Goal: Information Seeking & Learning: Learn about a topic

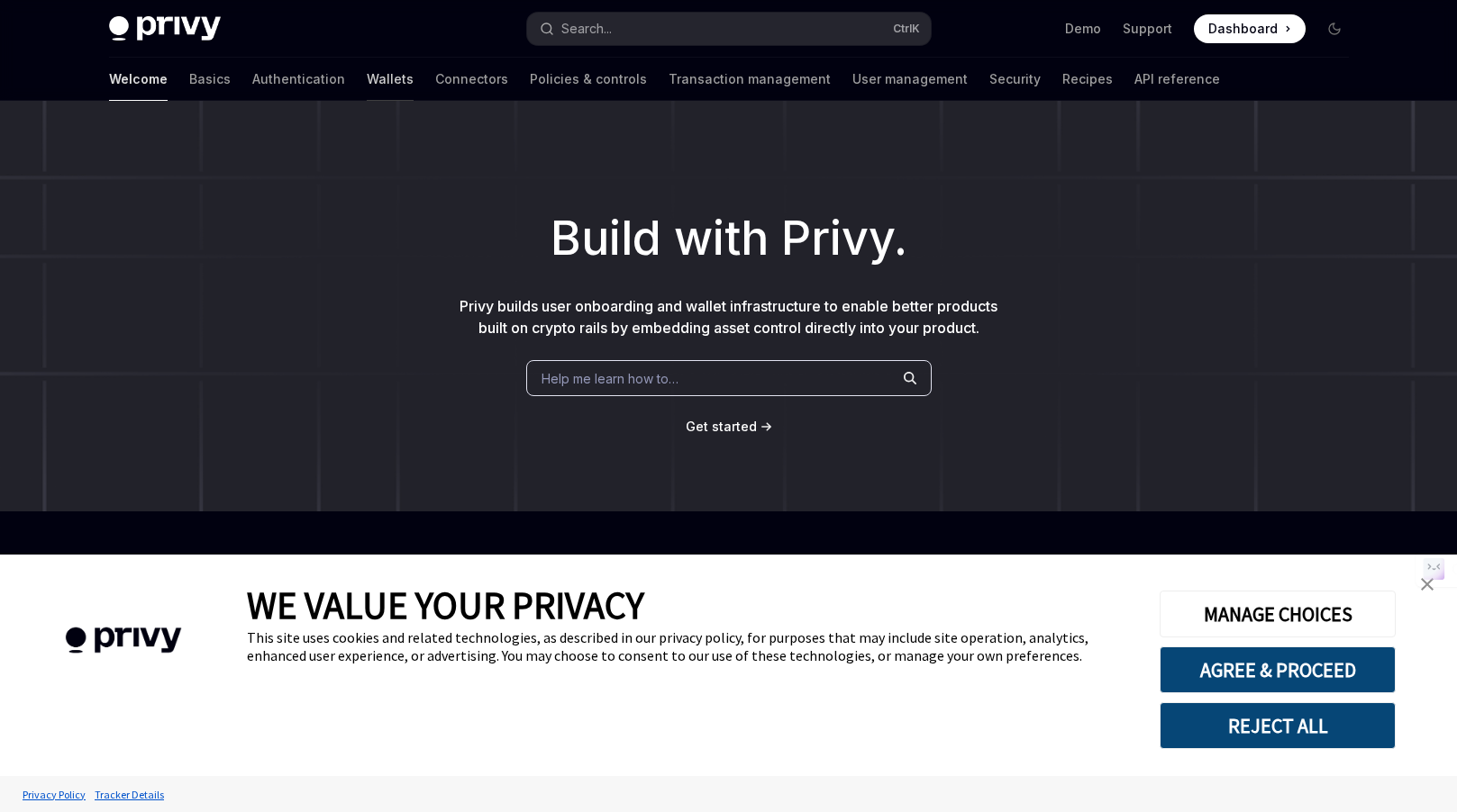
click at [367, 77] on link "Wallets" at bounding box center [390, 78] width 47 height 43
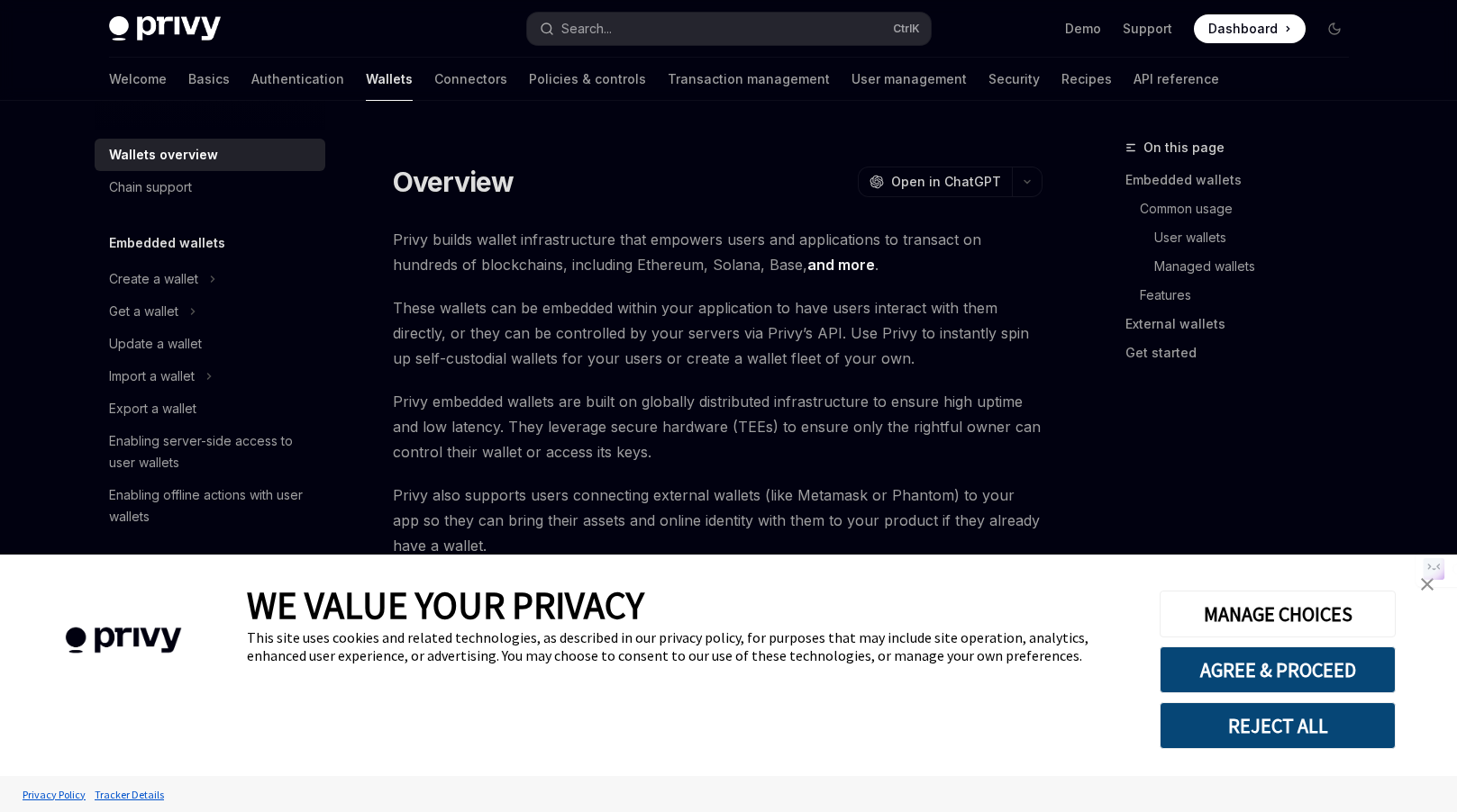
type textarea "*"
click at [1262, 678] on button "AGREE & PROCEED" at bounding box center [1278, 669] width 236 height 47
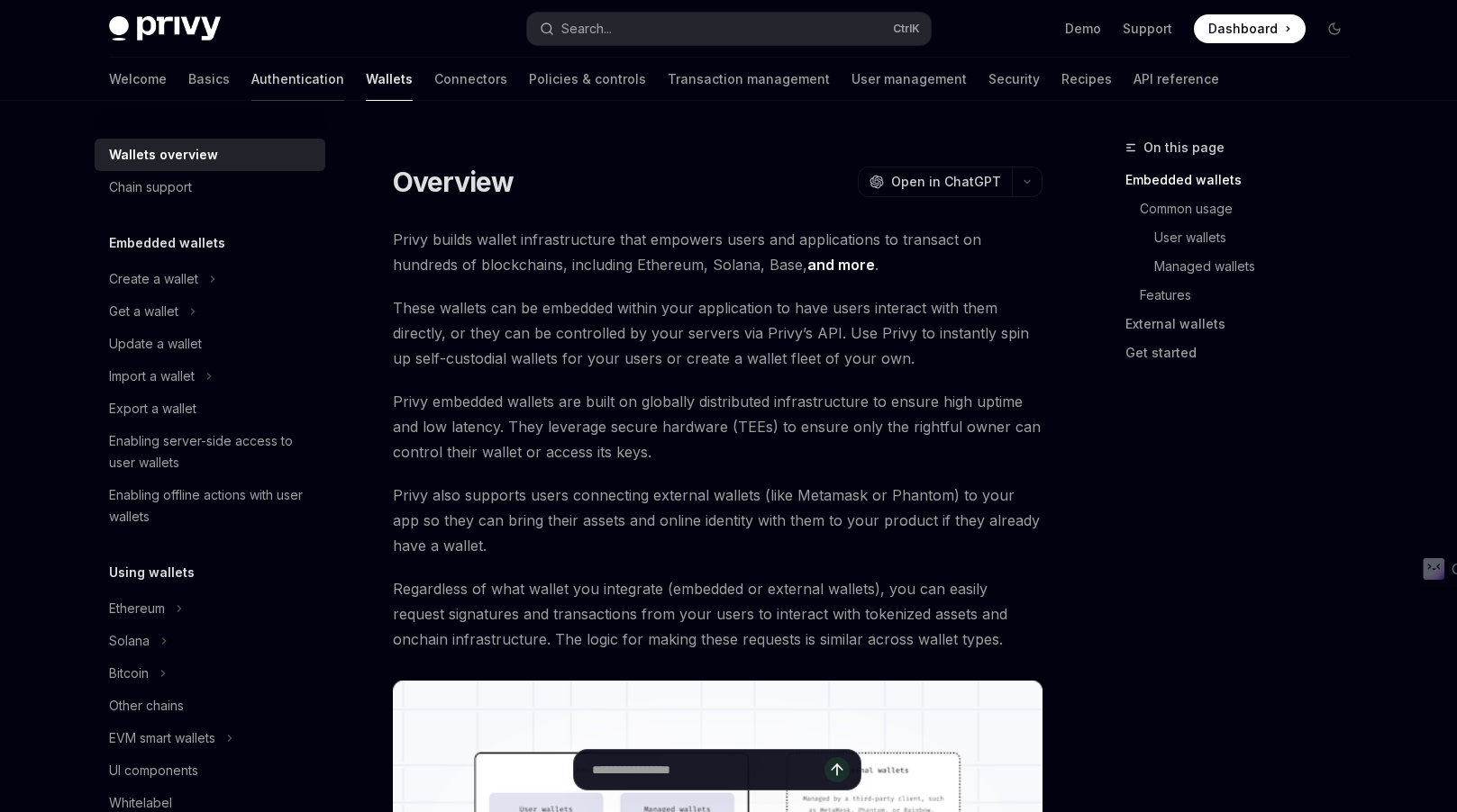
click at [252, 76] on link "Authentication" at bounding box center [298, 78] width 92 height 43
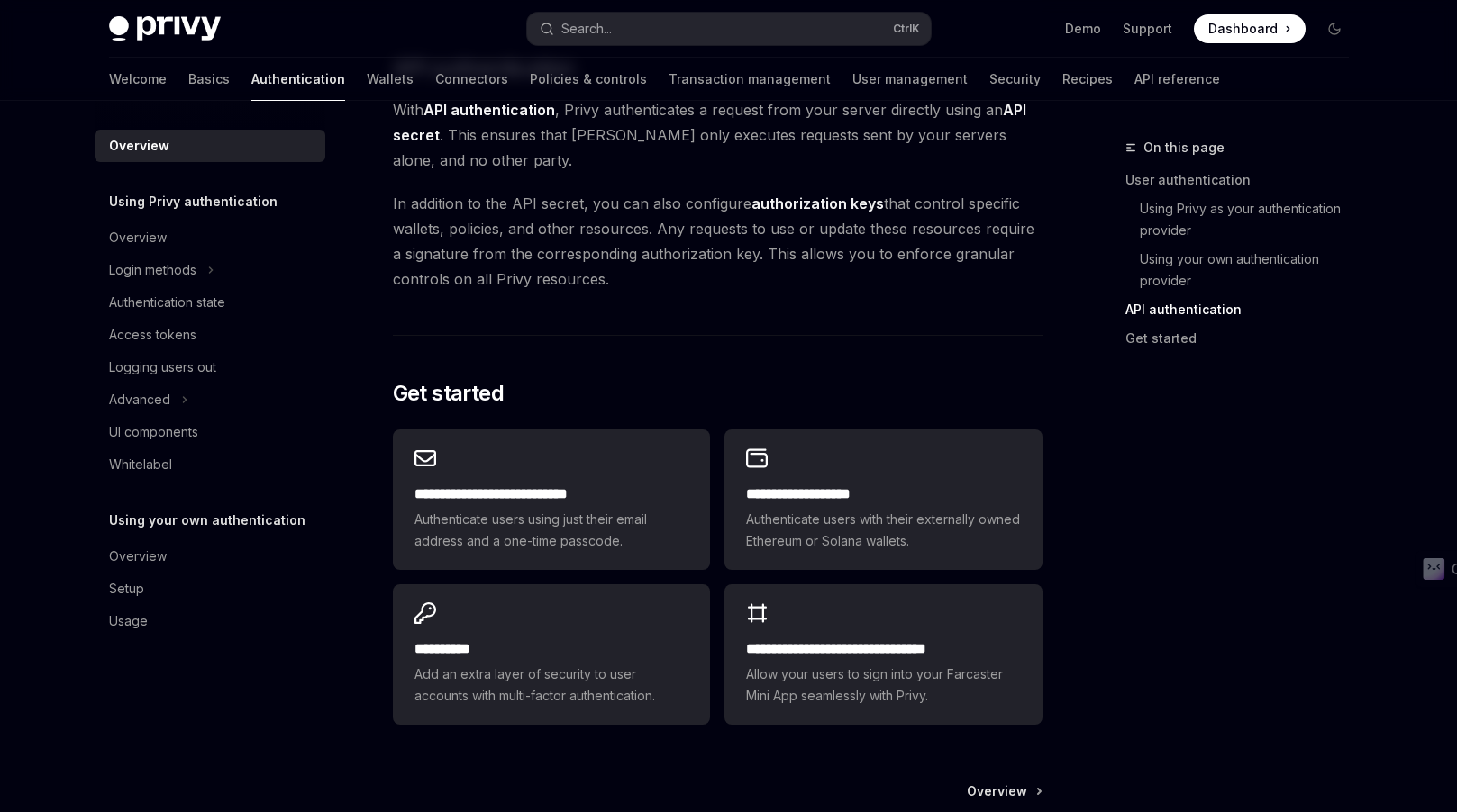
scroll to position [1441, 0]
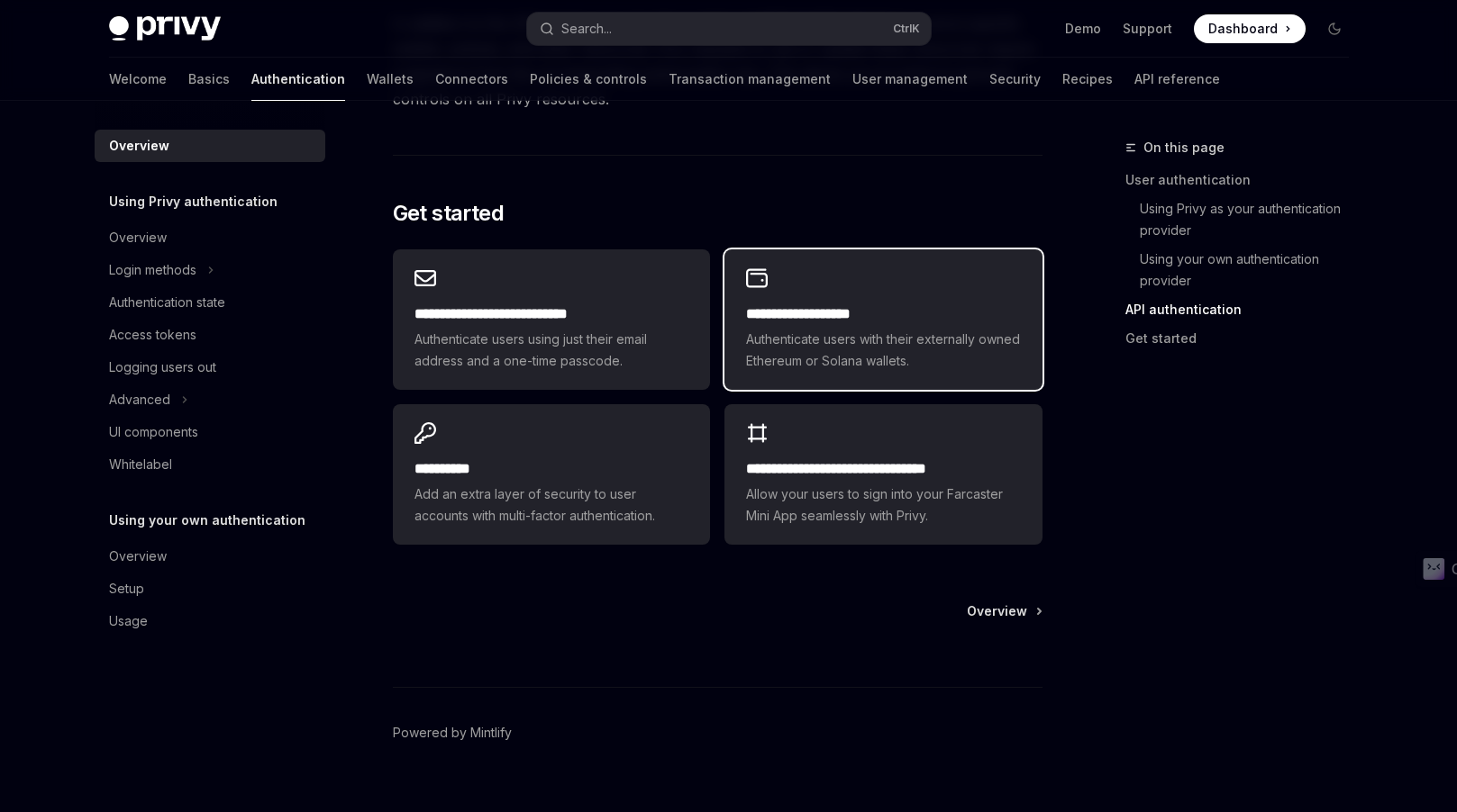
click at [822, 355] on span "Authenticate users with their externally owned Ethereum or Solana wallets." at bounding box center [882, 350] width 274 height 43
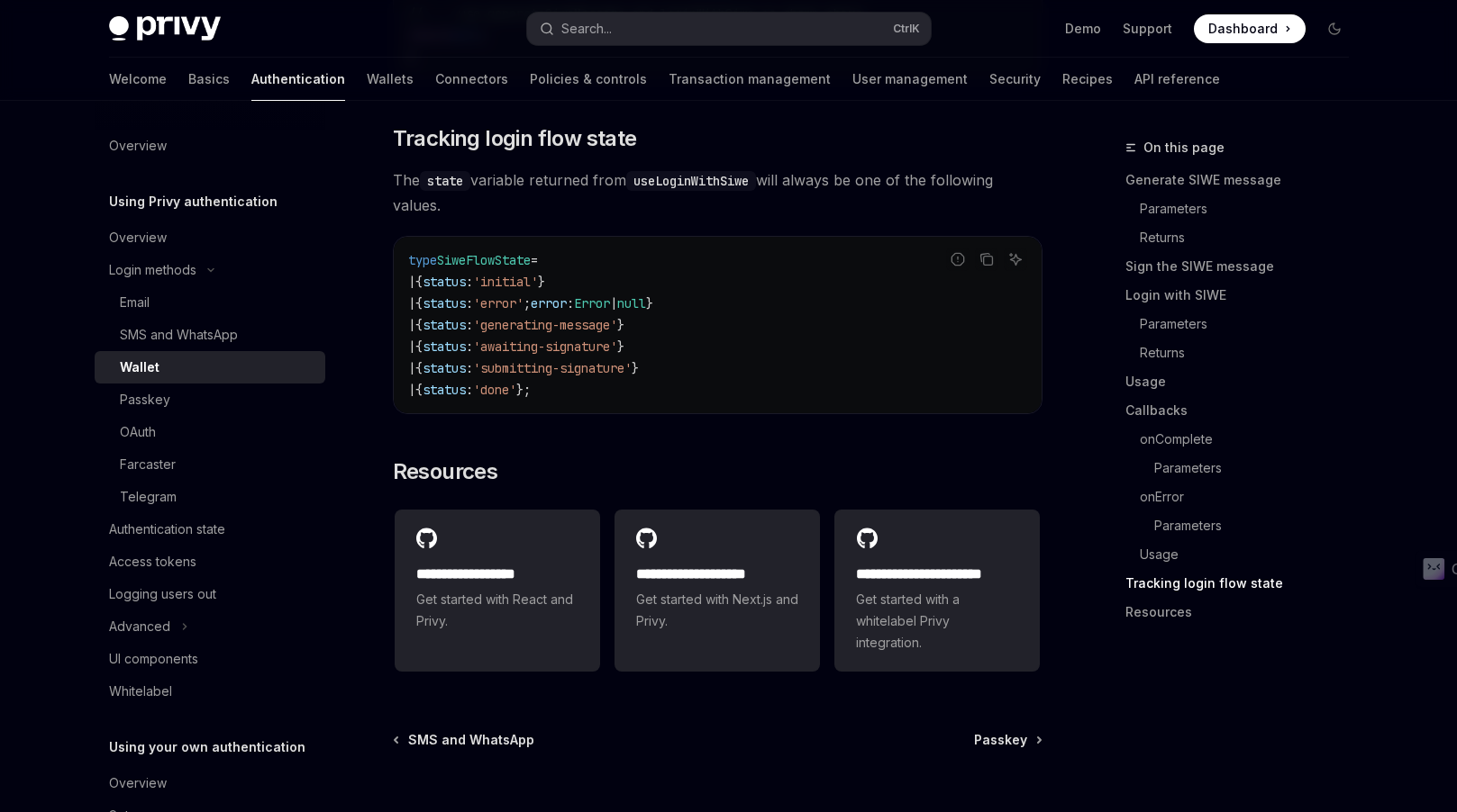
scroll to position [4677, 0]
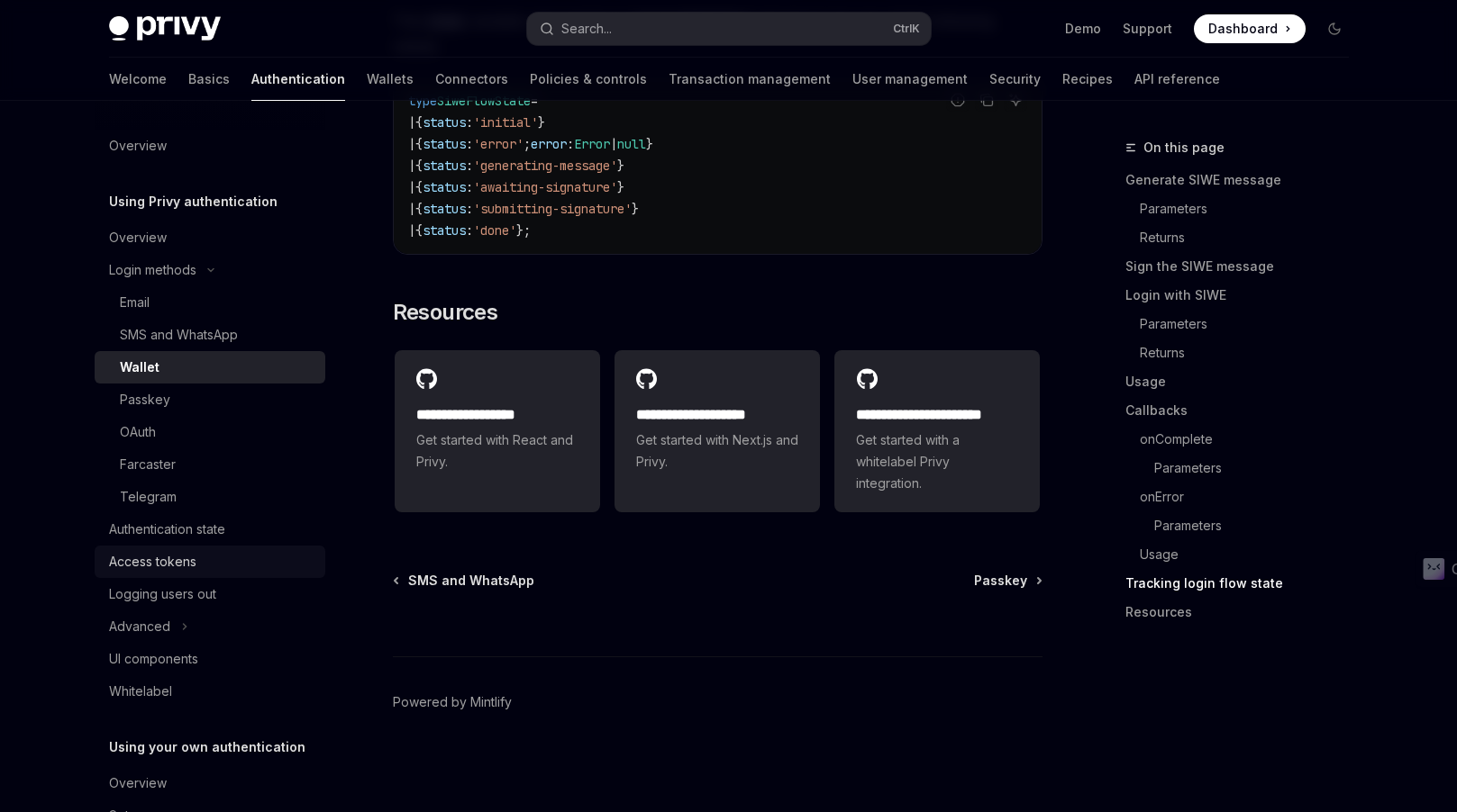
click at [163, 564] on div "Access tokens" at bounding box center [153, 561] width 88 height 22
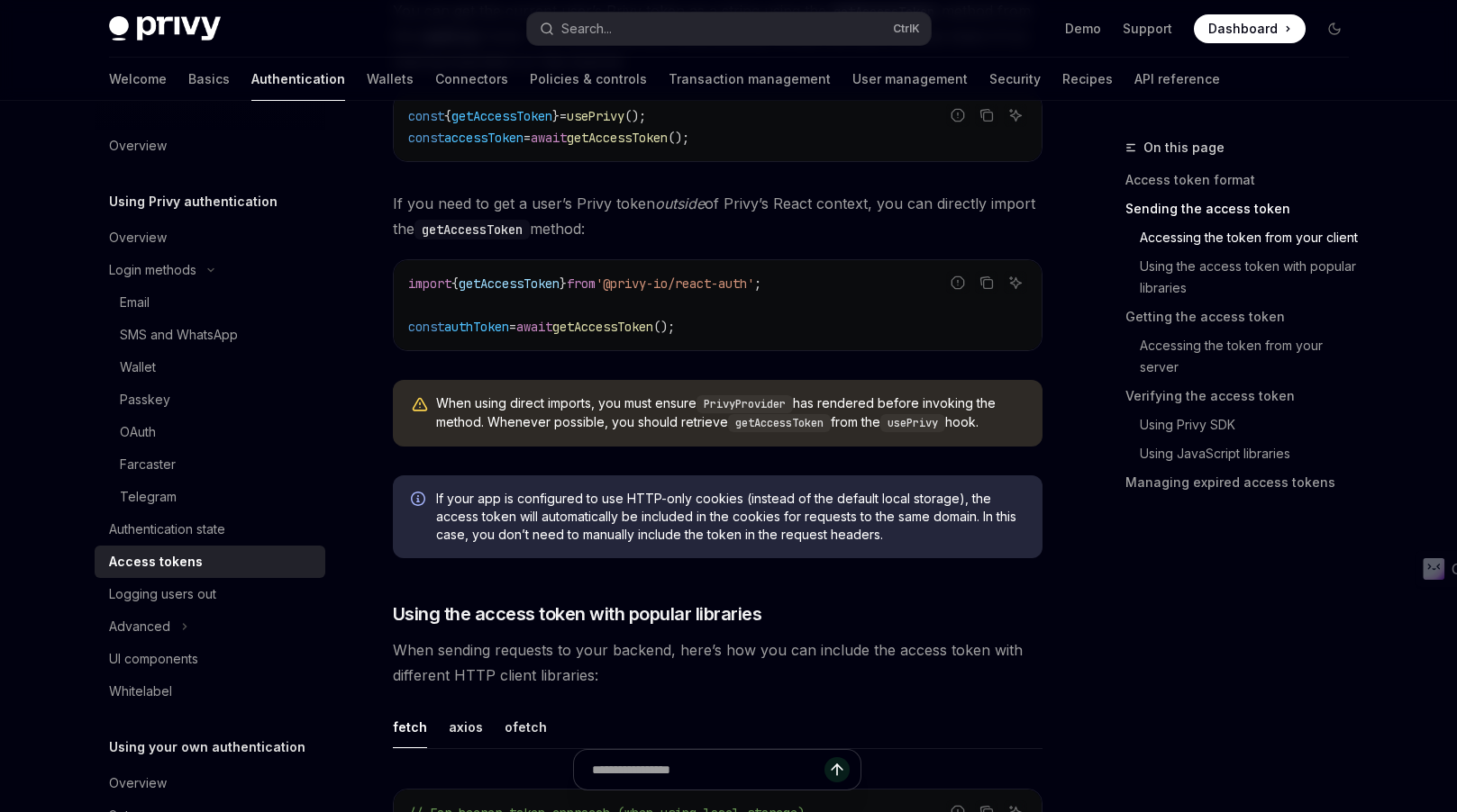
scroll to position [1081, 0]
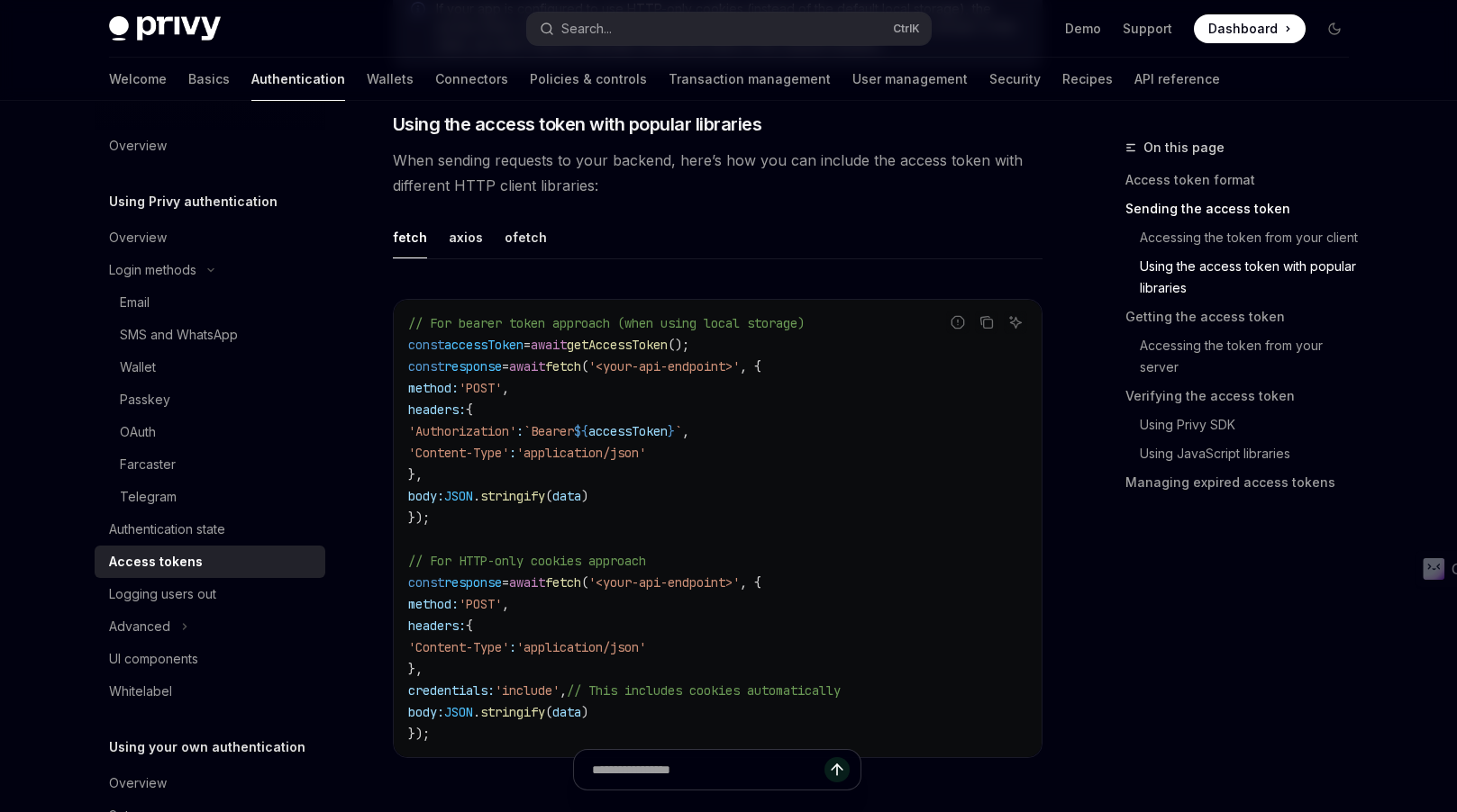
type textarea "*"
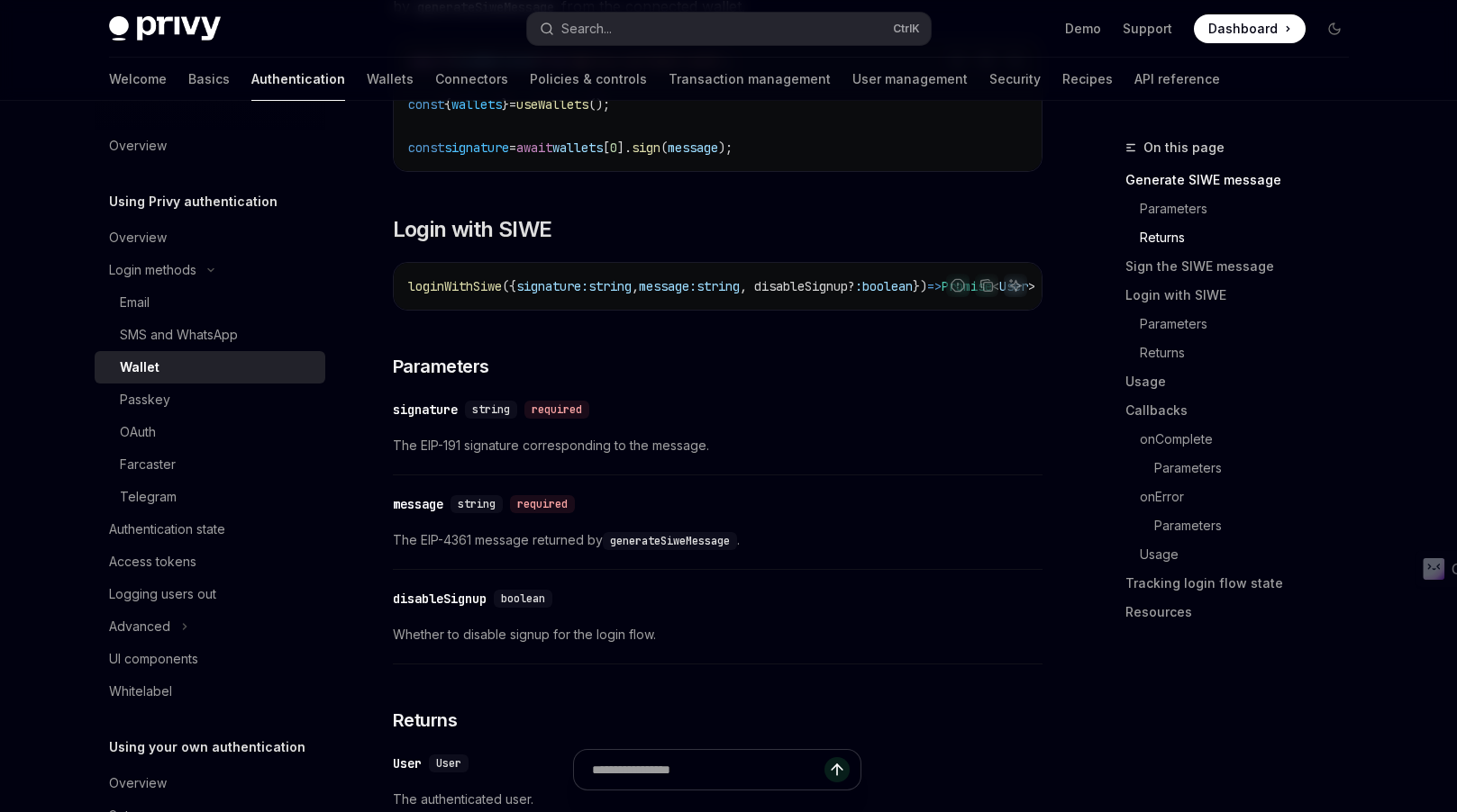
scroll to position [1074, 0]
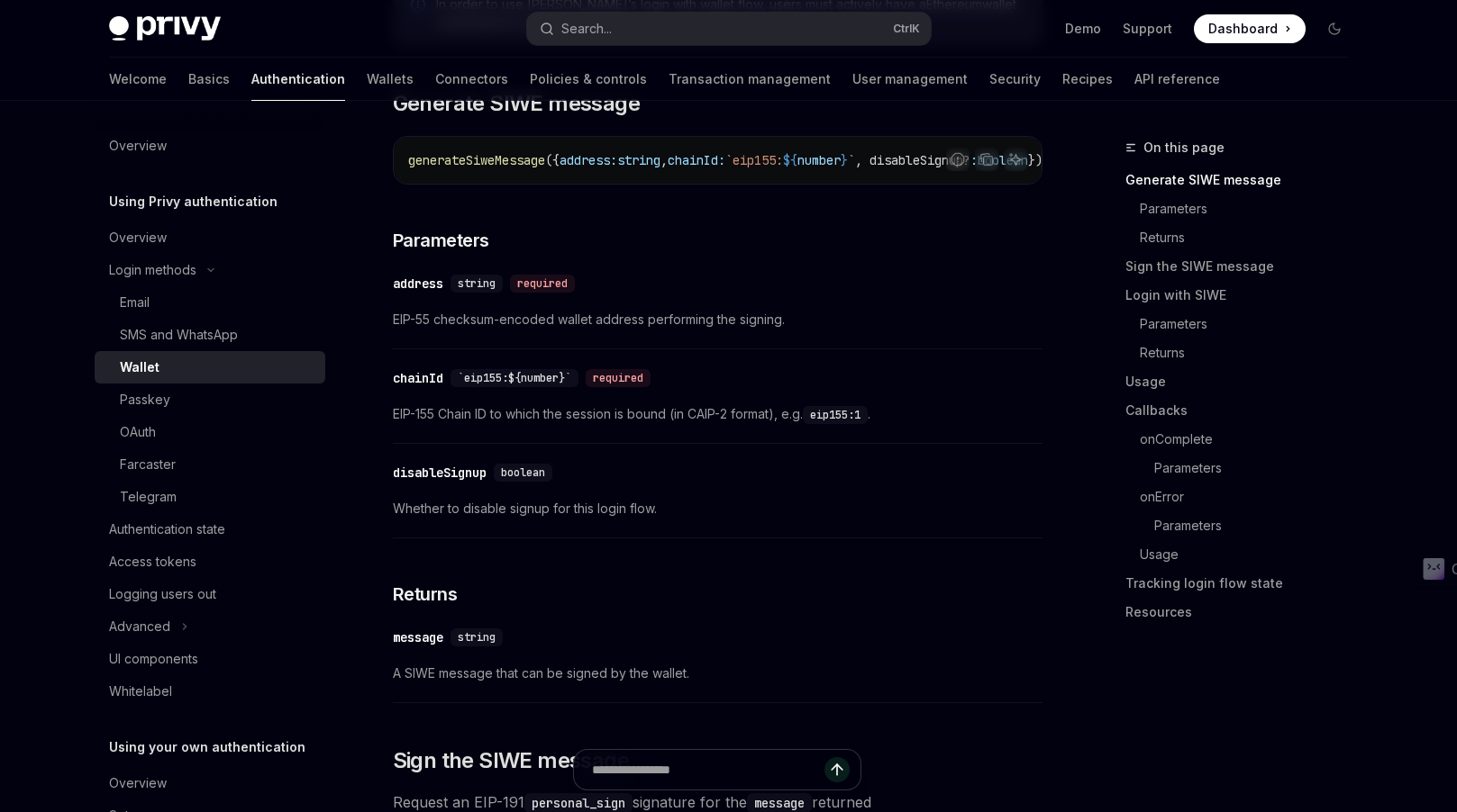
scroll to position [0, 0]
